Goal: Information Seeking & Learning: Learn about a topic

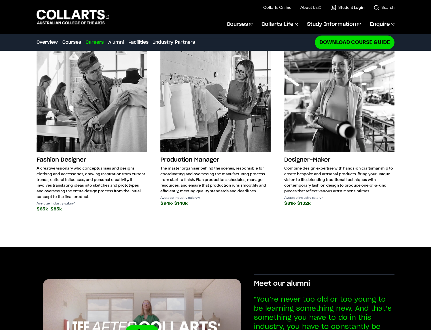
scroll to position [681, 0]
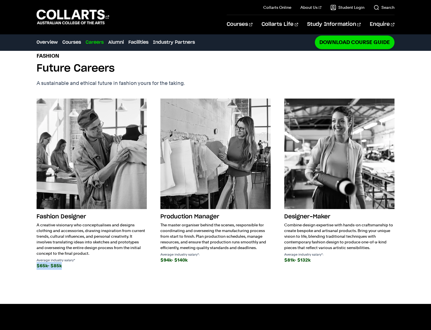
drag, startPoint x: 35, startPoint y: 266, endPoint x: 70, endPoint y: 267, distance: 35.5
click at [70, 267] on div "Fashion Future Careers A sustainable and ethical future in fashion yours for th…" at bounding box center [215, 169] width 431 height 270
click at [70, 267] on div "$65k- $85k" at bounding box center [92, 265] width 110 height 8
drag, startPoint x: 70, startPoint y: 267, endPoint x: 145, endPoint y: 246, distance: 77.5
click at [145, 246] on div "Fashion Designer A creative visionary who conceptualises and designs clothing a…" at bounding box center [92, 240] width 110 height 58
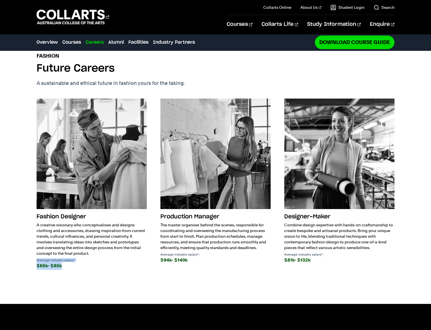
click at [145, 246] on p "A creative visionary who conceptualises and designs clothing and accessories, d…" at bounding box center [92, 239] width 110 height 34
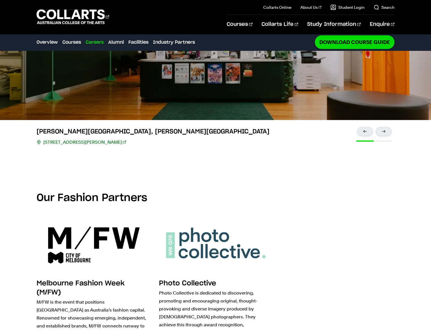
scroll to position [0, 0]
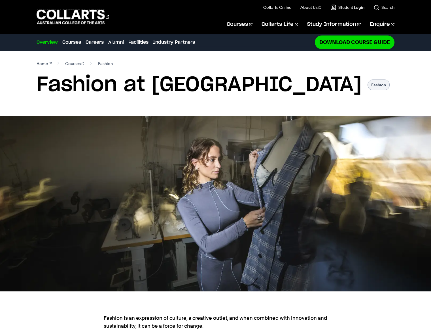
drag, startPoint x: 247, startPoint y: 271, endPoint x: 168, endPoint y: 101, distance: 187.0
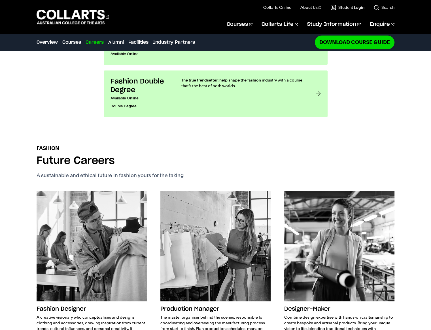
scroll to position [652, 0]
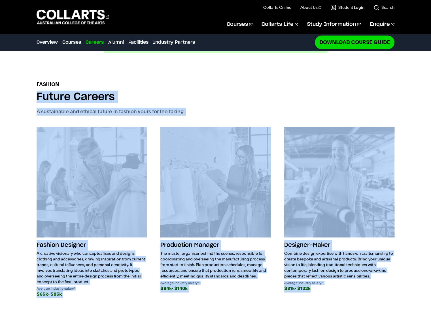
drag, startPoint x: 70, startPoint y: 118, endPoint x: 324, endPoint y: 290, distance: 306.4
click at [324, 290] on div "Fashion Future Careers A sustainable and ethical future in fashion yours for th…" at bounding box center [215, 197] width 431 height 270
click at [324, 290] on div "$81k- $132k" at bounding box center [339, 288] width 110 height 8
